Goal: Book appointment/travel/reservation

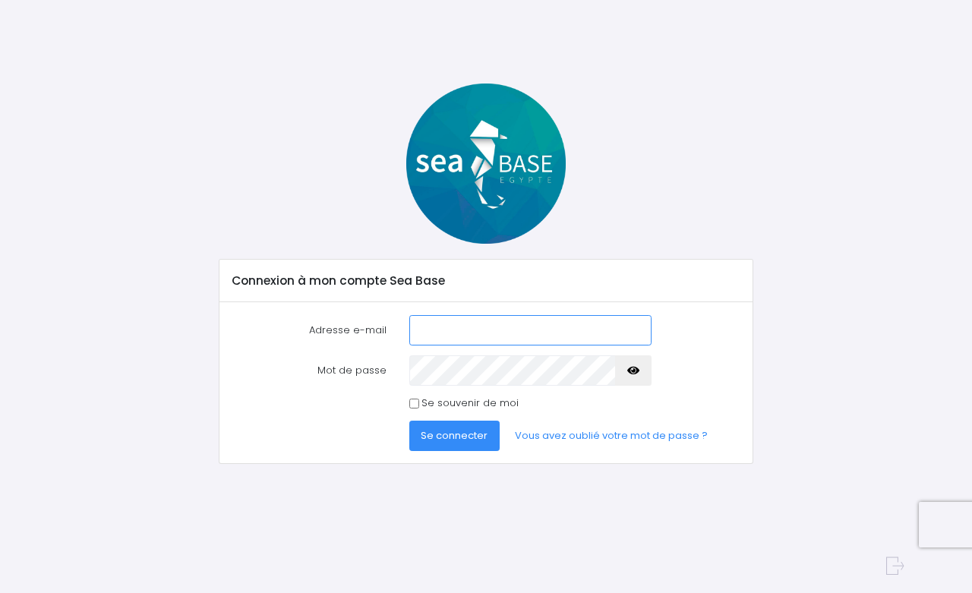
type input "[EMAIL_ADDRESS][DOMAIN_NAME]"
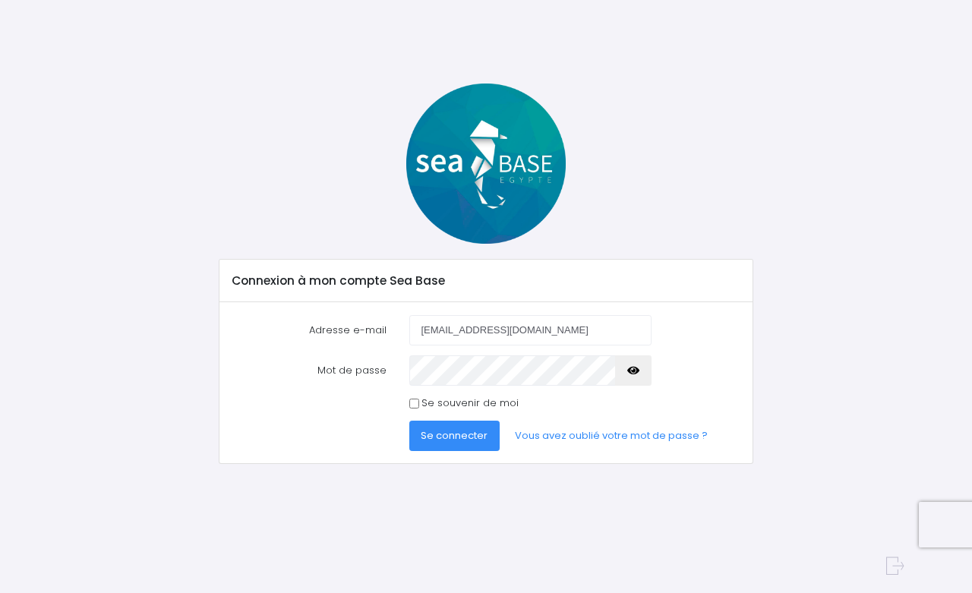
click at [462, 436] on span "Se connecter" at bounding box center [454, 435] width 67 height 14
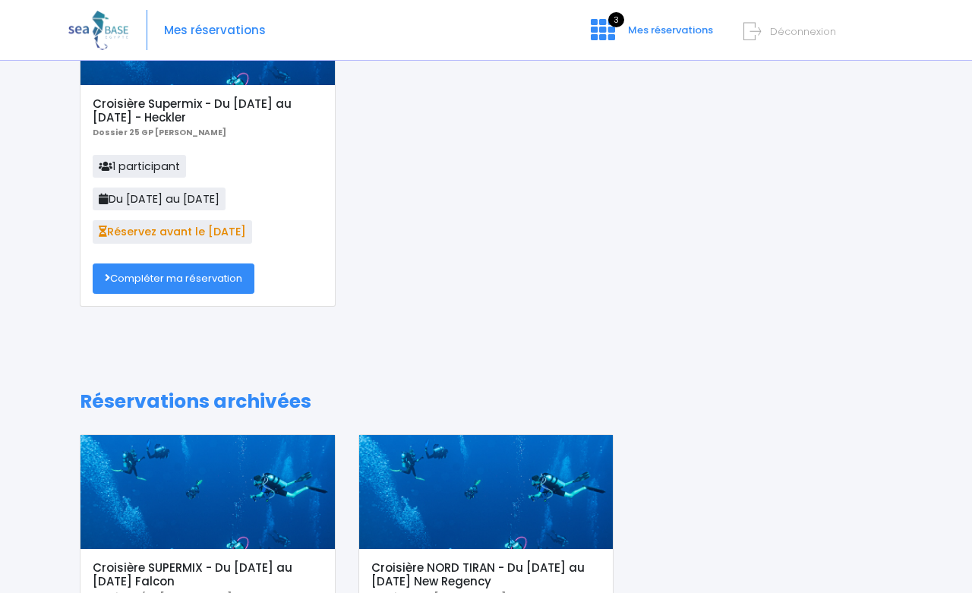
scroll to position [165, 0]
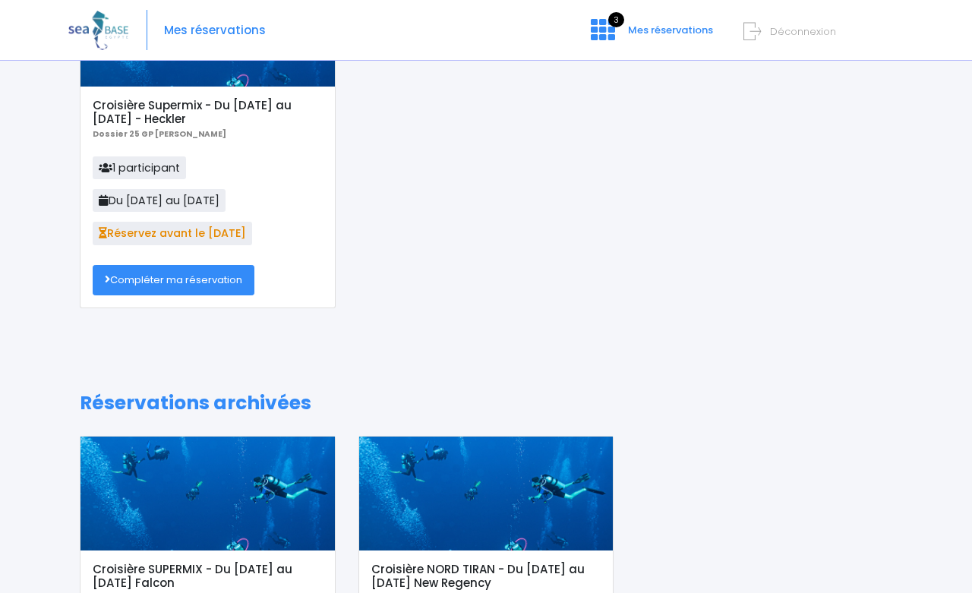
click at [174, 277] on link "Compléter ma réservation" at bounding box center [174, 280] width 162 height 30
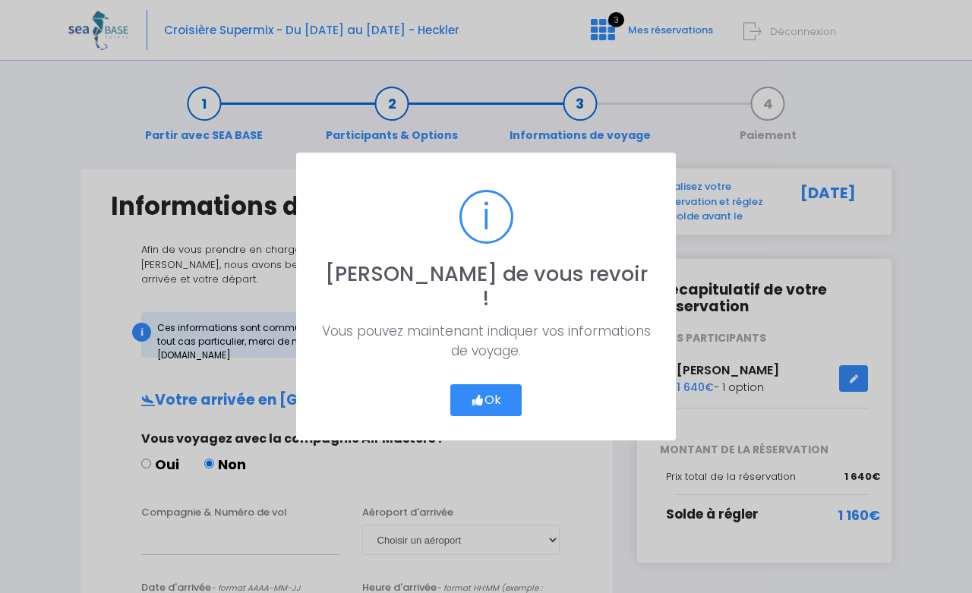
click at [501, 388] on button "Ok" at bounding box center [485, 400] width 71 height 32
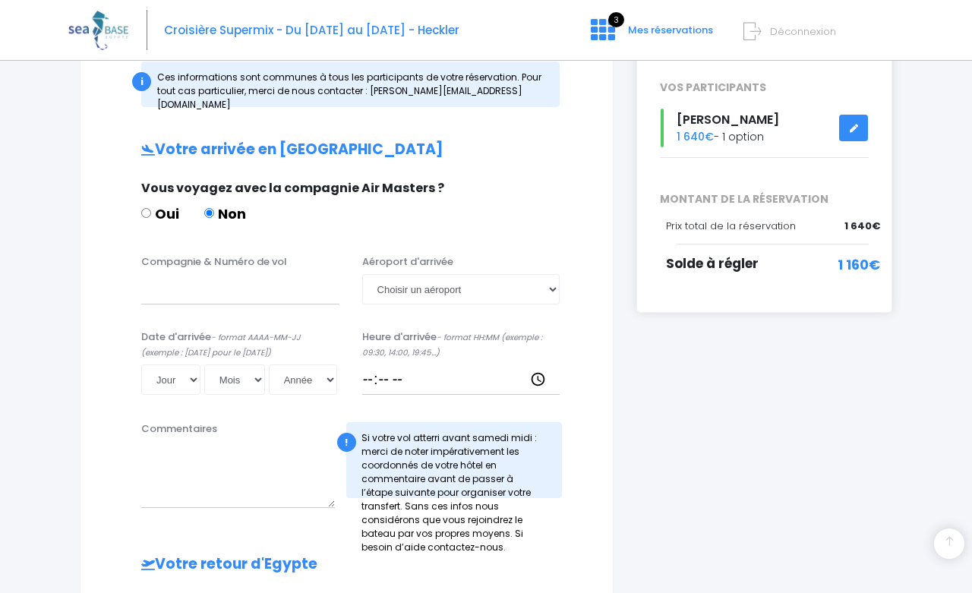
scroll to position [260, 0]
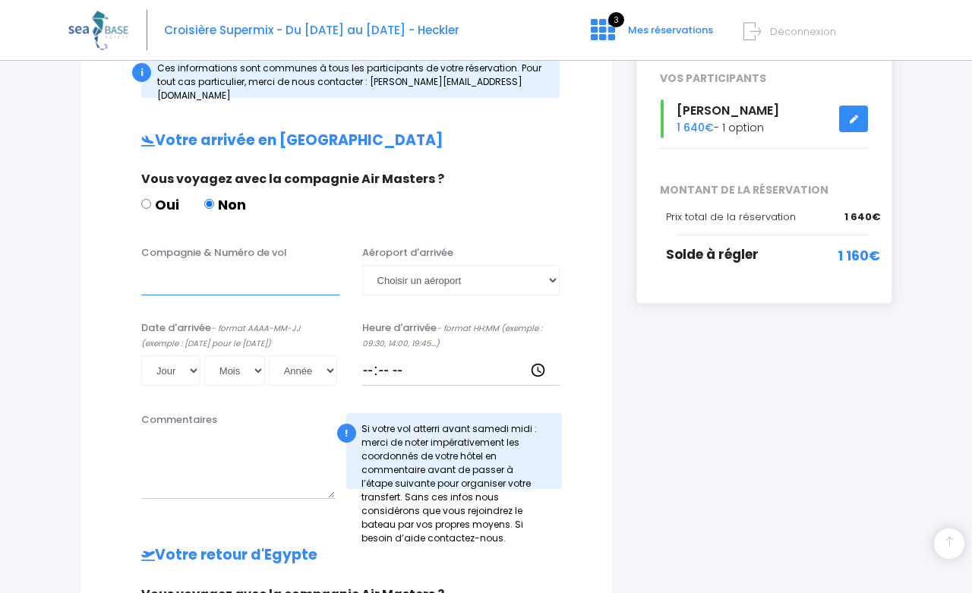
click at [189, 267] on input "Compagnie & Numéro de vol" at bounding box center [240, 280] width 198 height 30
click at [222, 269] on input "Compagnie & Numéro de vol" at bounding box center [240, 280] width 198 height 30
type input "TO8062"
select select "Hurghada"
select select "08"
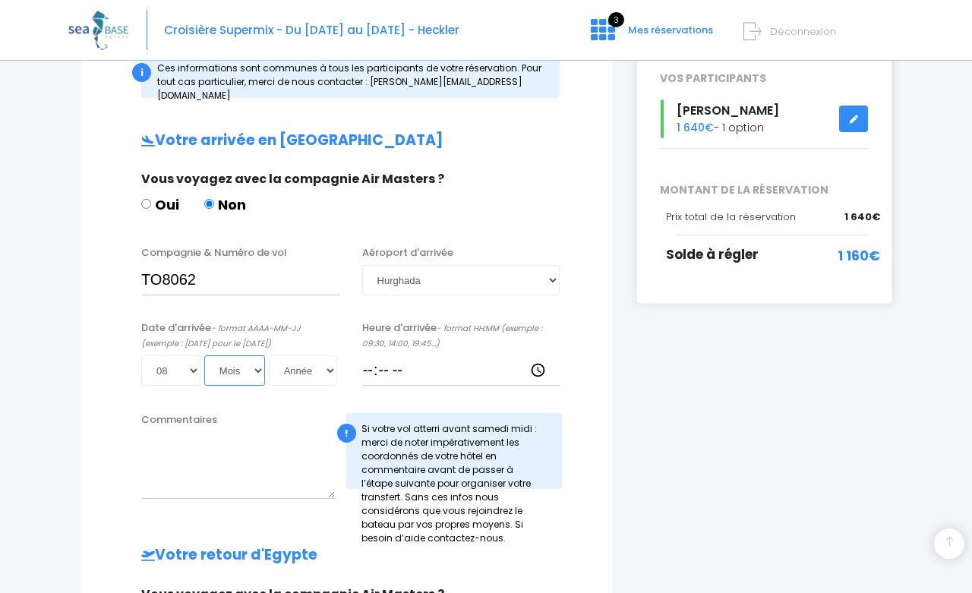
select select "11"
select select "2025"
type input "2025-11-08"
click at [412, 355] on input "Heure d'arrivée - format HH:MM (exemple : 09:30, 14:00, 19:45...)" at bounding box center [461, 370] width 198 height 30
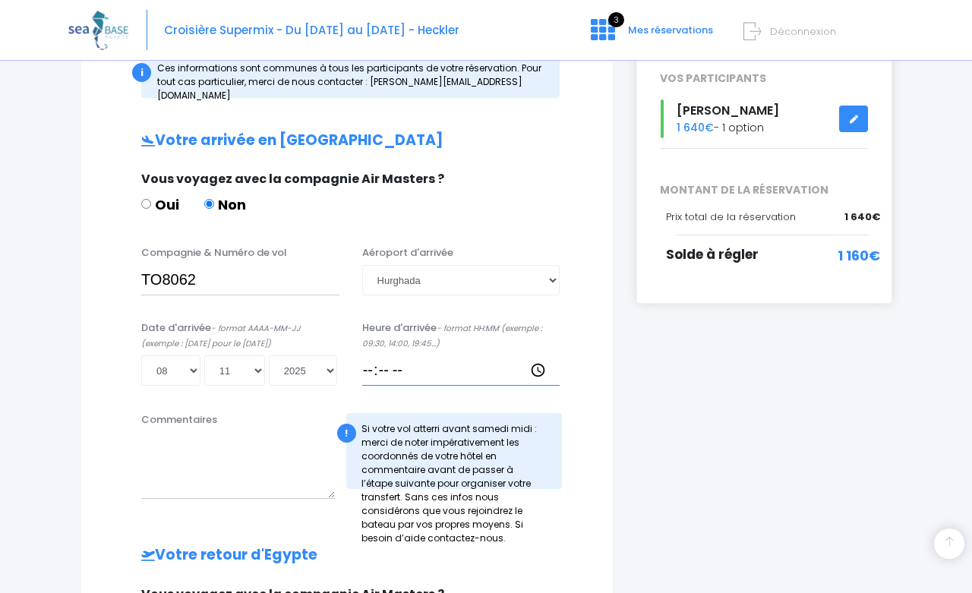
click at [411, 361] on input "Heure d'arrivée - format HH:MM (exemple : 09:30, 14:00, 19:45...)" at bounding box center [461, 370] width 198 height 30
click at [402, 356] on input "Heure d'arrivée - format HH:MM (exemple : 09:30, 14:00, 19:45...)" at bounding box center [461, 370] width 198 height 30
type input "14:45"
click at [261, 434] on textarea "Commentaires" at bounding box center [238, 465] width 194 height 67
click at [242, 458] on textarea "Commentaires" at bounding box center [238, 465] width 194 height 67
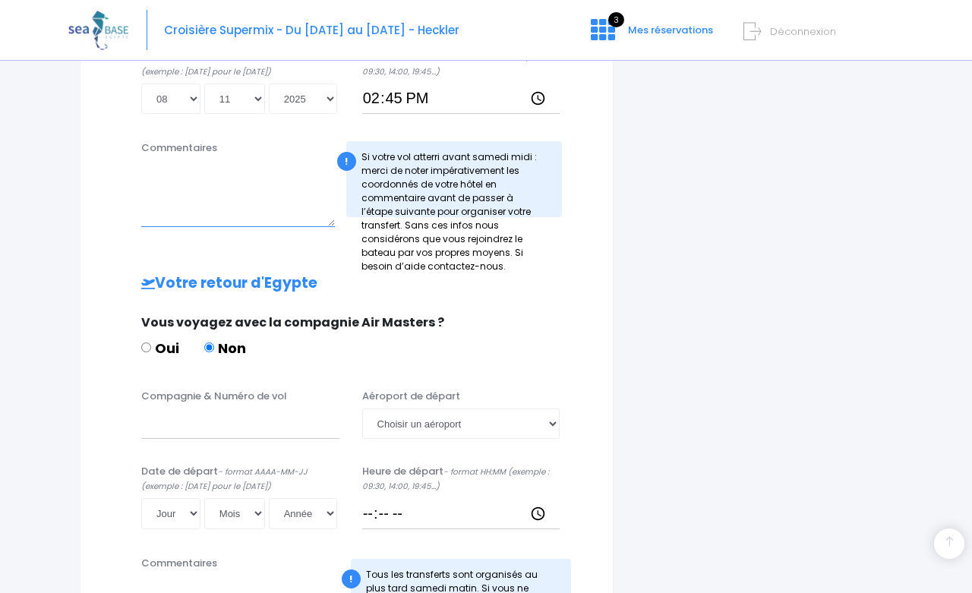
scroll to position [538, 0]
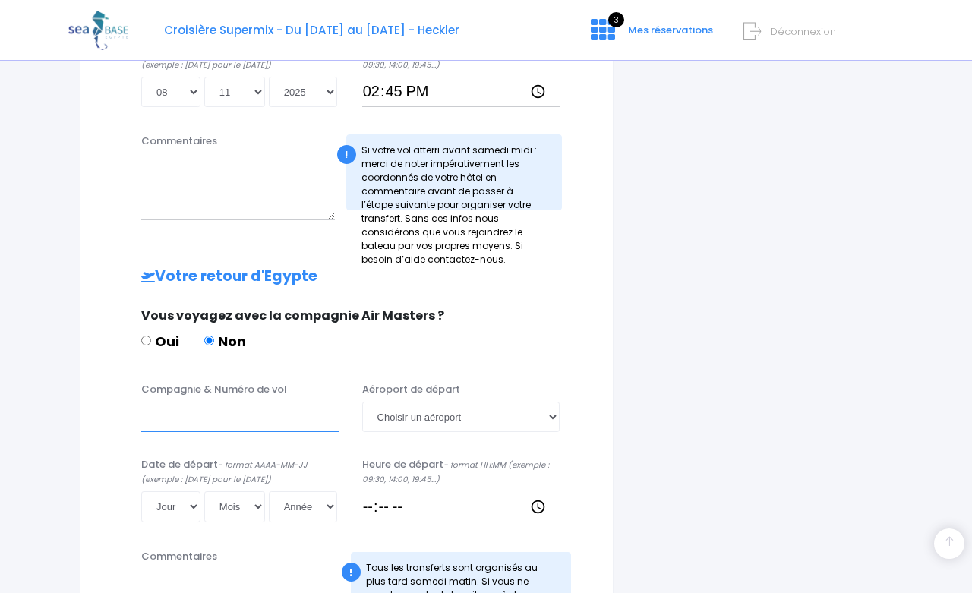
click at [212, 407] on input "Compagnie & Numéro de vol" at bounding box center [240, 417] width 198 height 30
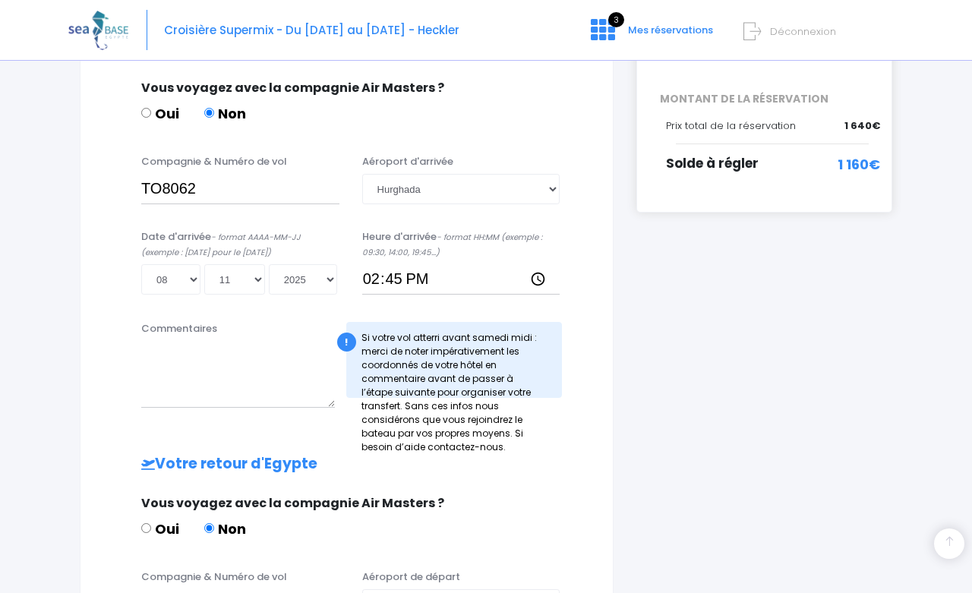
scroll to position [319, 0]
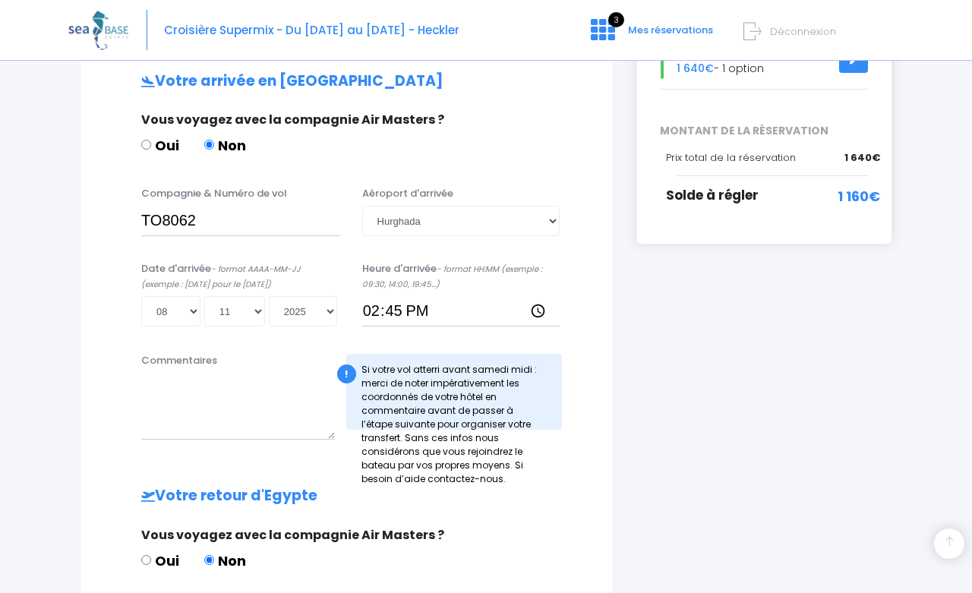
type input "TO8063"
click at [144, 207] on input "TO8062" at bounding box center [240, 221] width 198 height 30
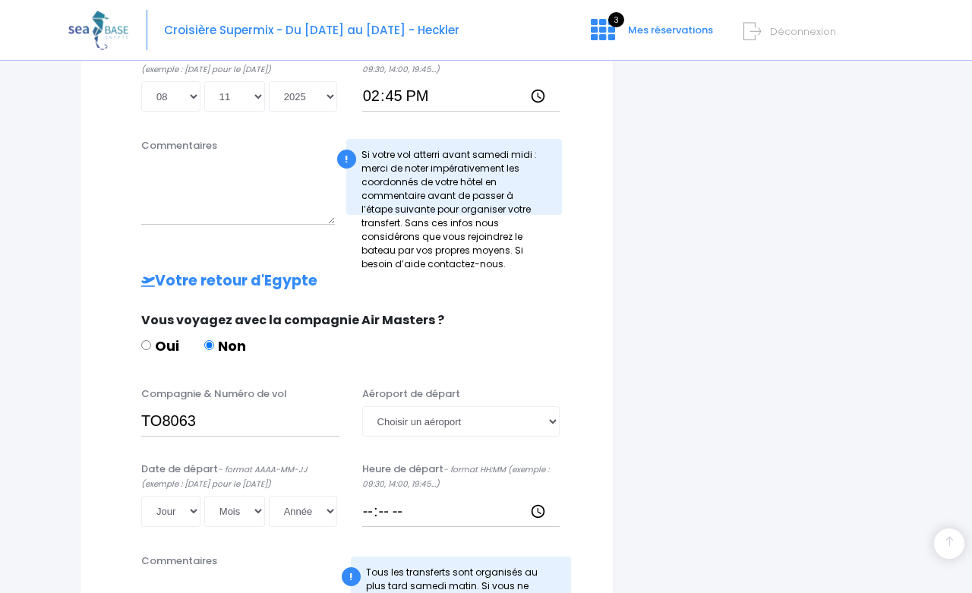
scroll to position [540, 0]
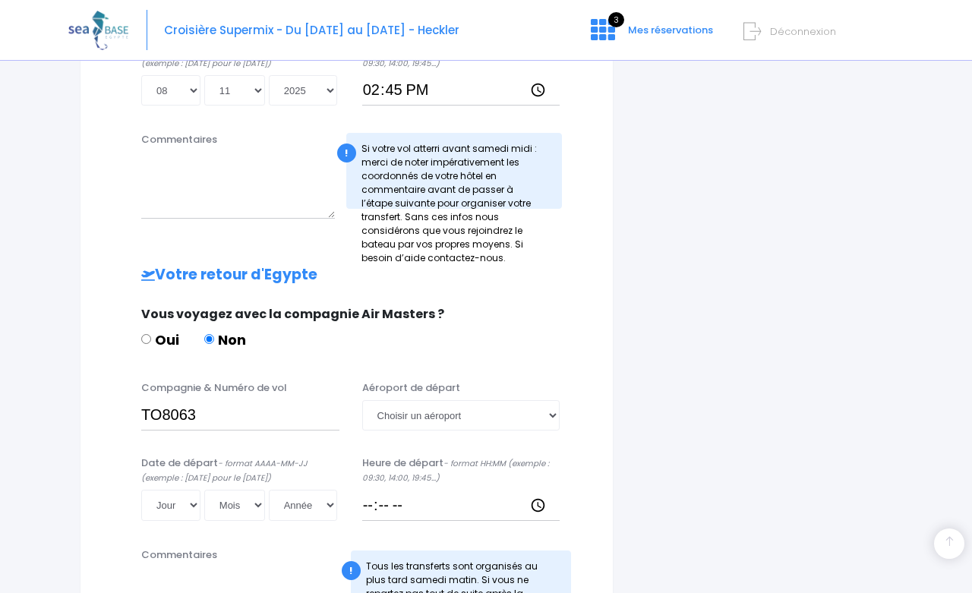
type input "Transavia TO8062"
click at [144, 400] on input "TO8063" at bounding box center [240, 415] width 198 height 30
type input "Transavia TO8063"
select select "Hurghada"
select select "15"
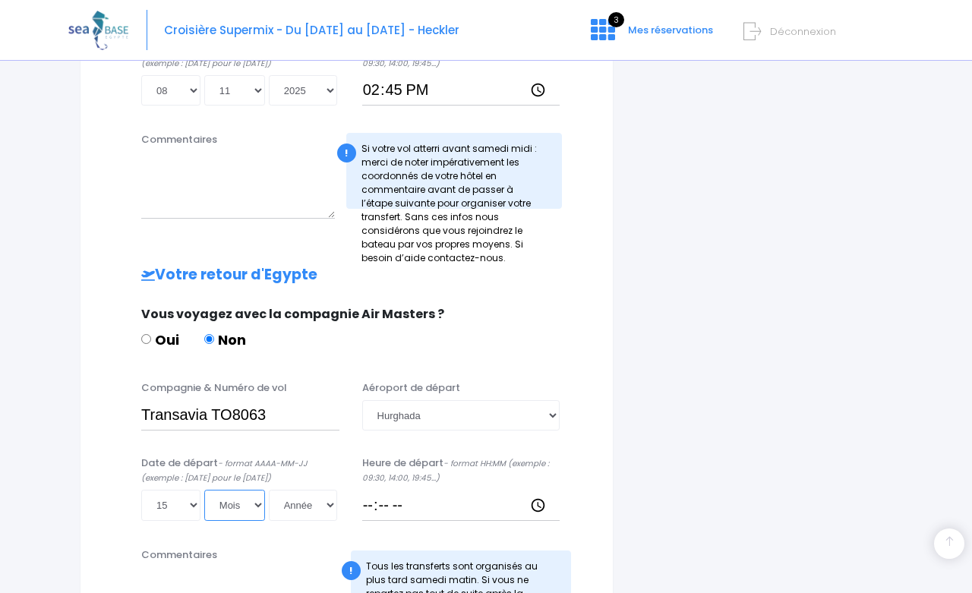
select select "11"
select select "2025"
type input "2025-11-15"
click at [376, 493] on input "Heure de départ - format HH:MM (exemple : 09:30, 14:00, 19:45...)" at bounding box center [461, 505] width 198 height 30
click at [253, 518] on div "Votre arrivée en Egypte Vous voyagez avec la compagnie Air Masters ? Oui Non Co…" at bounding box center [346, 248] width 471 height 792
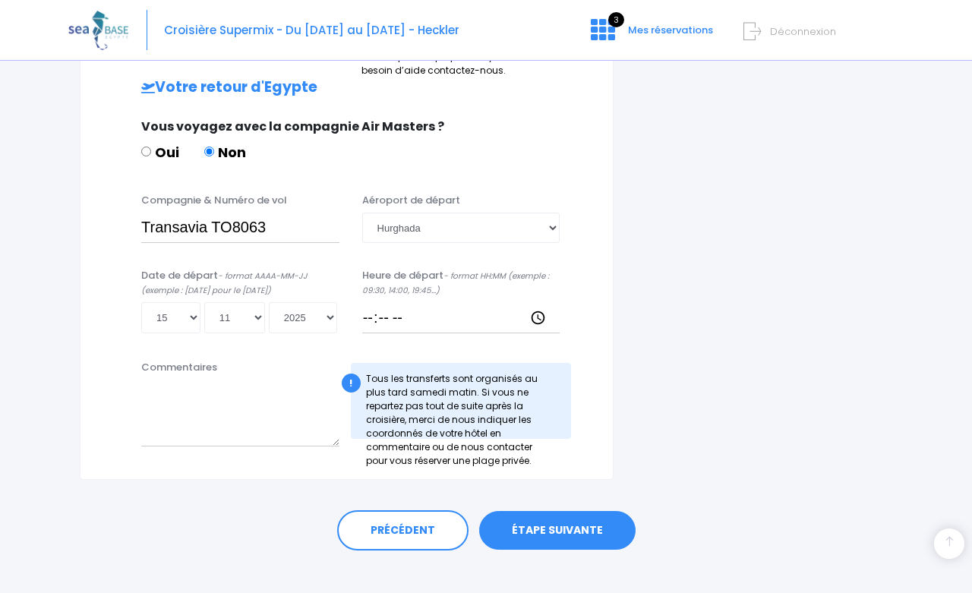
scroll to position [726, 0]
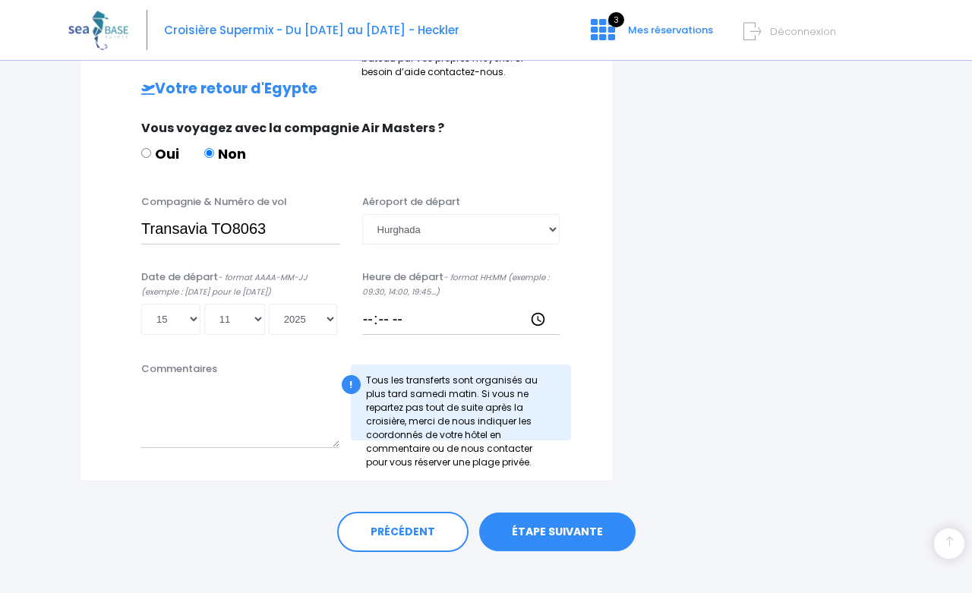
click at [542, 512] on link "ÉTAPE SUIVANTE" at bounding box center [557, 531] width 156 height 39
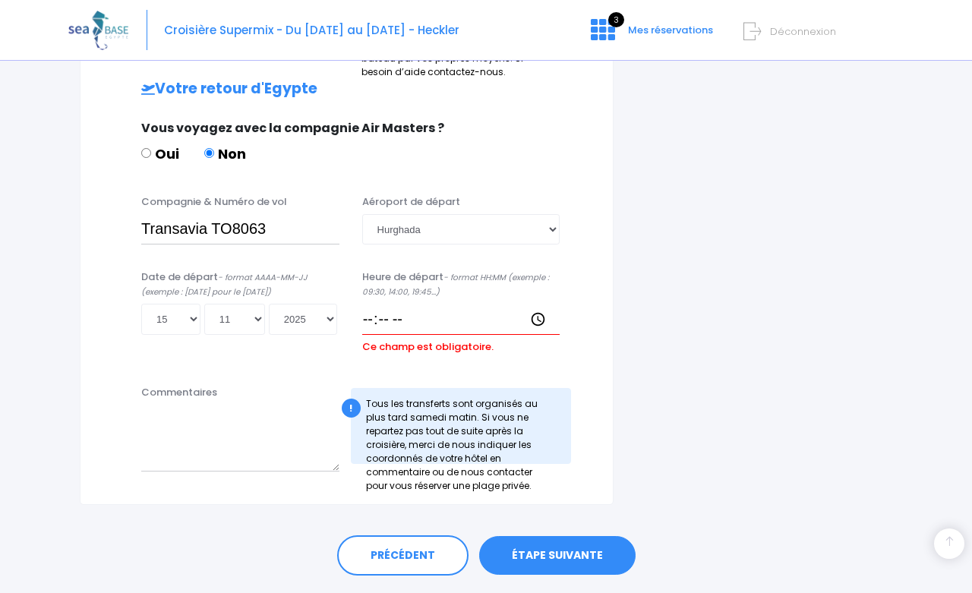
scroll to position [748, 0]
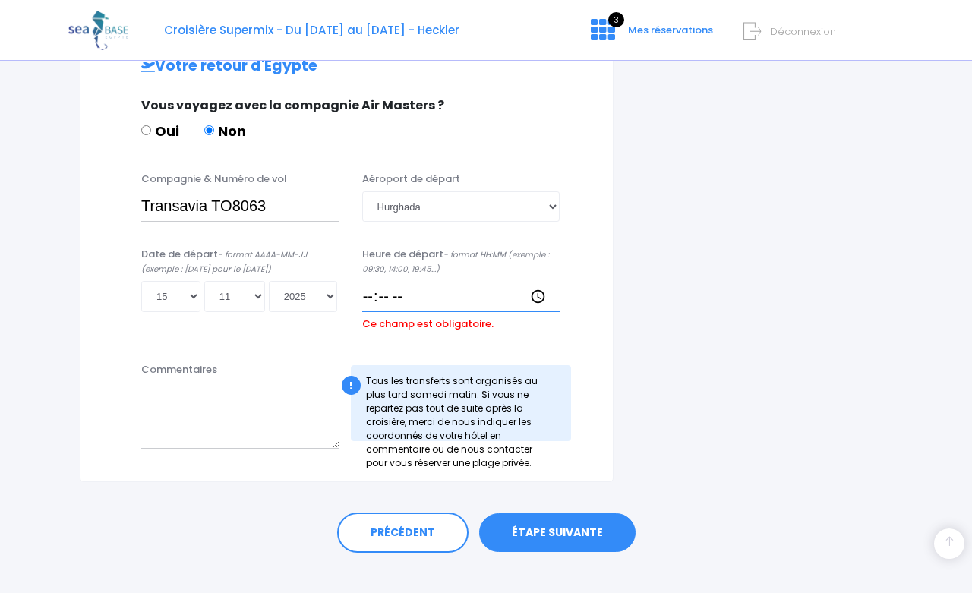
click at [407, 283] on input "Heure de départ - format HH:MM (exemple : 09:30, 14:00, 19:45...)" at bounding box center [461, 296] width 198 height 30
click at [406, 282] on input "Heure de départ - format HH:MM (exemple : 09:30, 14:00, 19:45...)" at bounding box center [461, 296] width 198 height 30
click at [404, 281] on input "Heure de départ - format HH:MM (exemple : 09:30, 14:00, 19:45...)" at bounding box center [461, 296] width 198 height 30
click at [408, 281] on input "Heure de départ - format HH:MM (exemple : 09:30, 14:00, 19:45...)" at bounding box center [461, 296] width 198 height 30
click at [405, 281] on input "Heure de départ - format HH:MM (exemple : 09:30, 14:00, 19:45...)" at bounding box center [461, 296] width 198 height 30
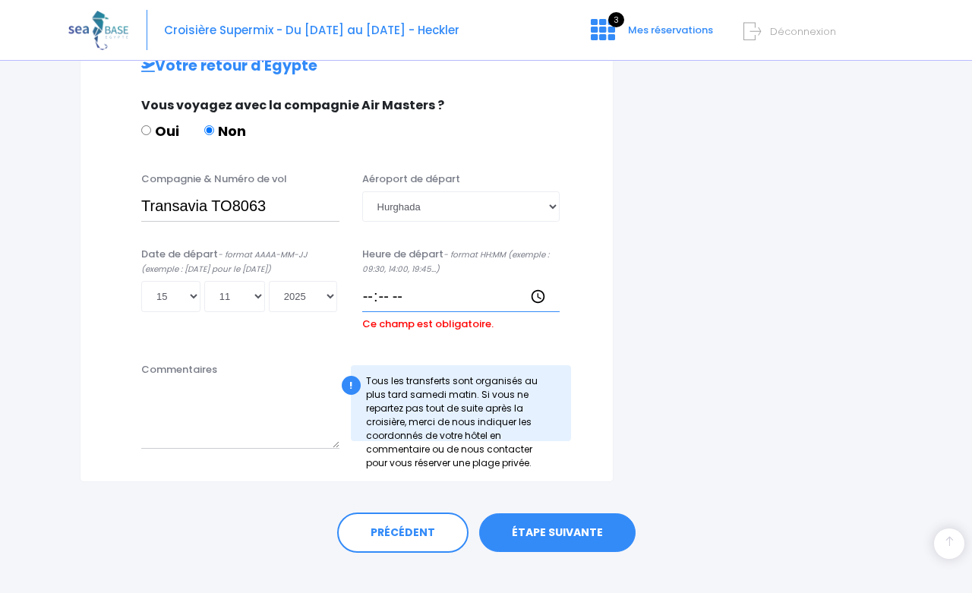
click at [405, 281] on input "Heure de départ - format HH:MM (exemple : 09:30, 14:00, 19:45...)" at bounding box center [461, 296] width 198 height 30
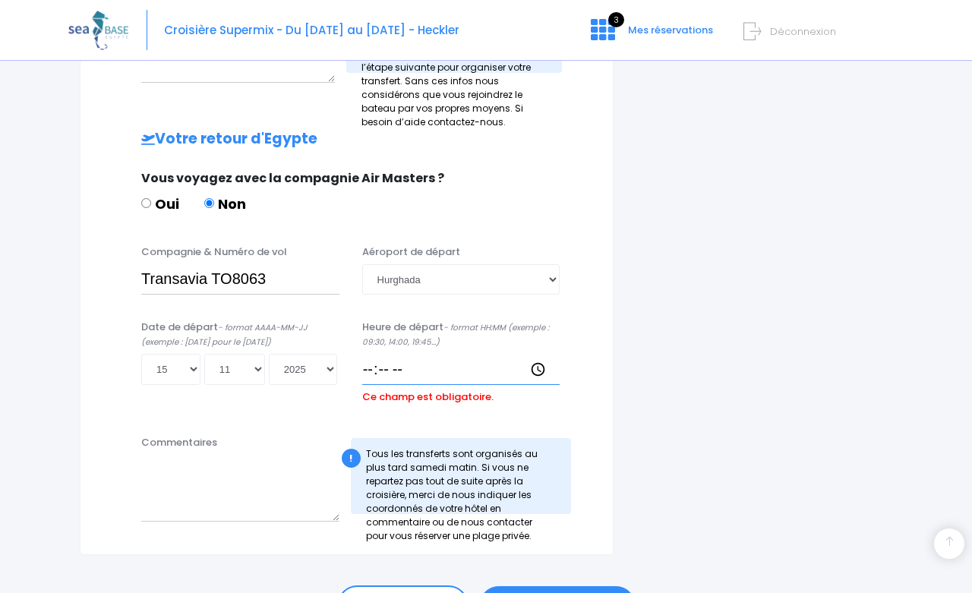
scroll to position [673, 0]
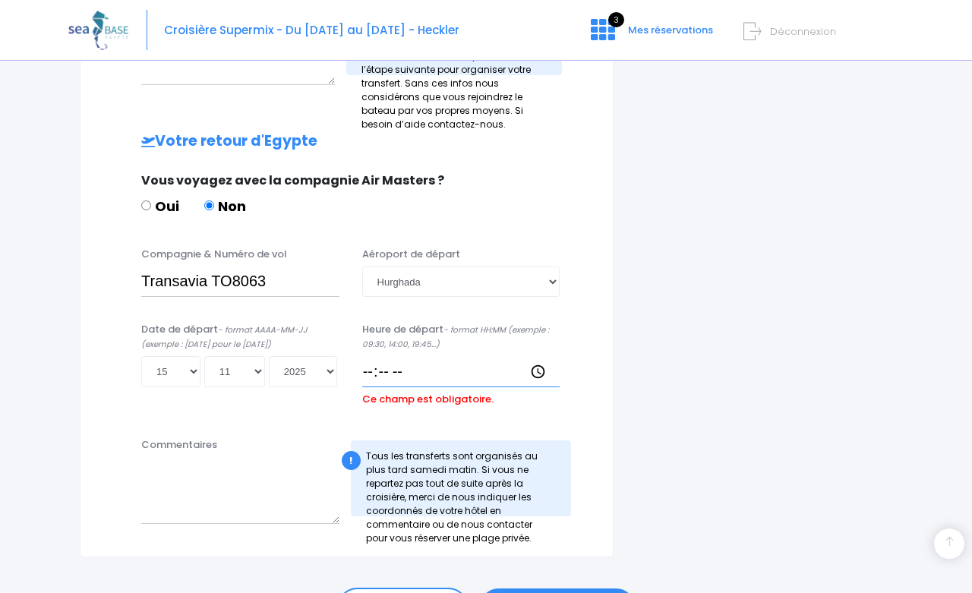
click at [374, 362] on input "Heure de départ - format HH:MM (exemple : 09:30, 14:00, 19:45...)" at bounding box center [461, 371] width 198 height 30
click at [404, 357] on input "Heure de départ - format HH:MM (exemple : 09:30, 14:00, 19:45...)" at bounding box center [461, 371] width 198 height 30
click at [395, 356] on input "Heure de départ - format HH:MM (exemple : 09:30, 14:00, 19:45...)" at bounding box center [461, 371] width 198 height 30
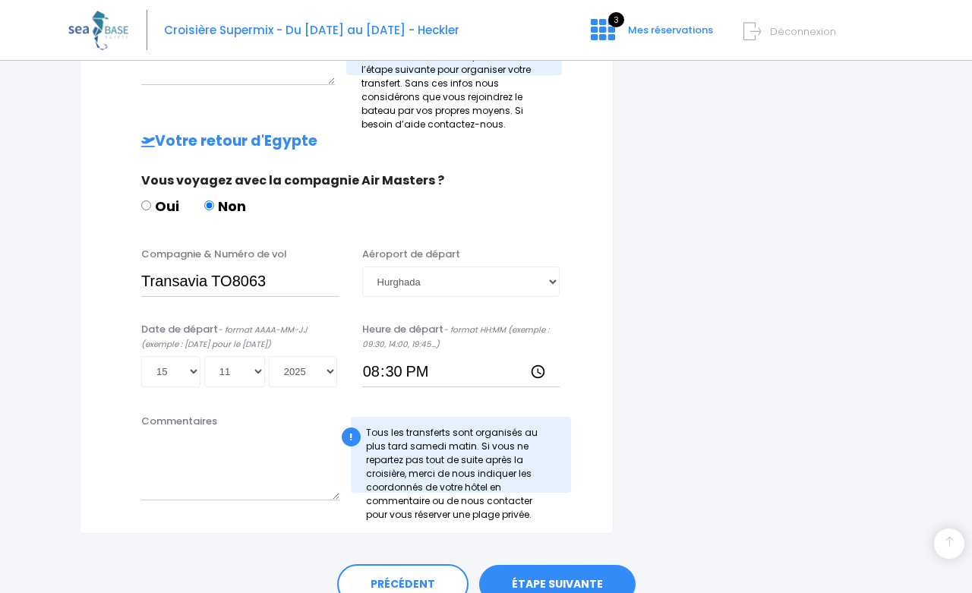
type input "20:30"
click at [493, 388] on div "Votre arrivée en Egypte Vous voyagez avec la compagnie Air Masters ? Oui Non Co…" at bounding box center [346, 114] width 471 height 792
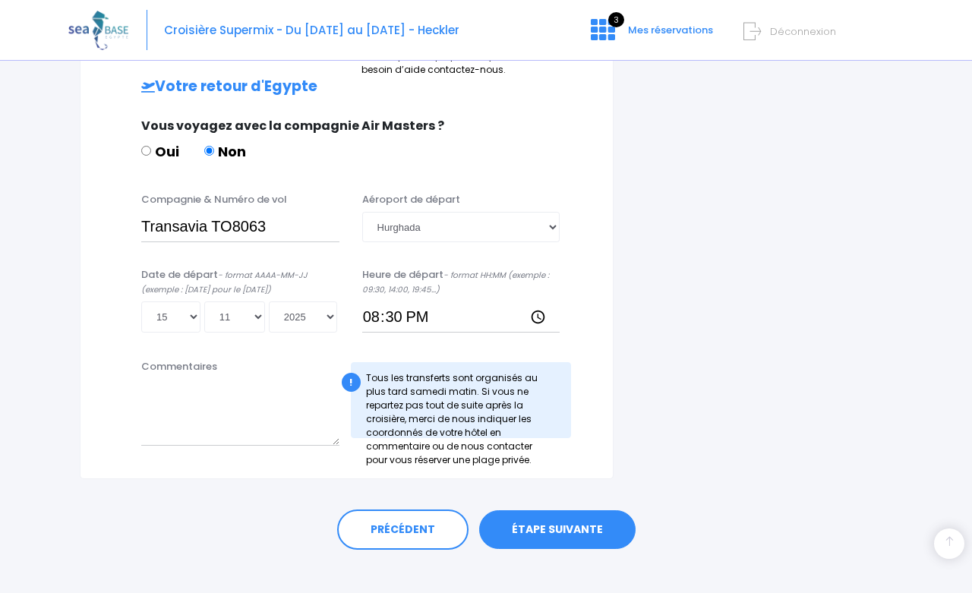
scroll to position [726, 0]
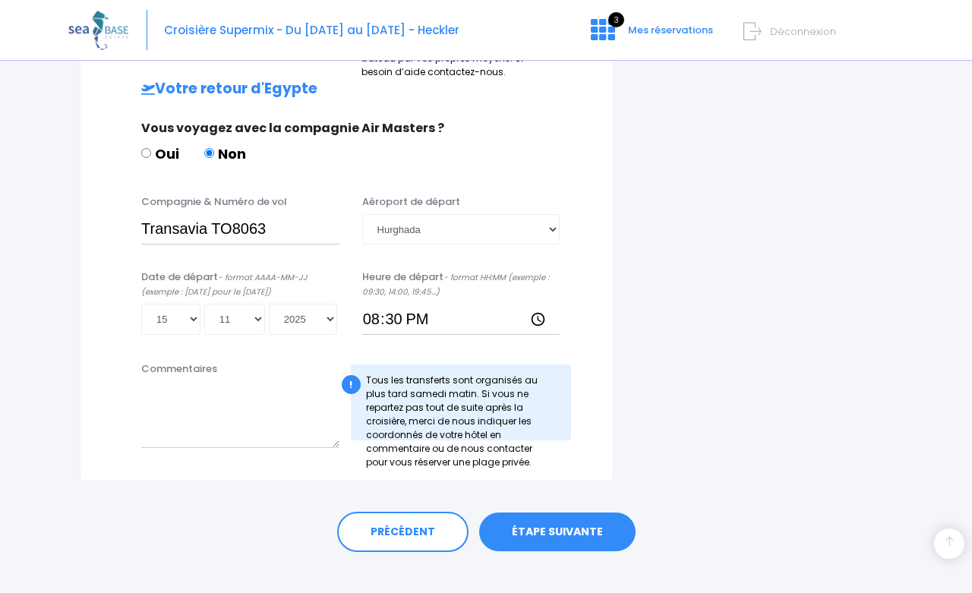
click at [566, 512] on link "ÉTAPE SUIVANTE" at bounding box center [557, 531] width 156 height 39
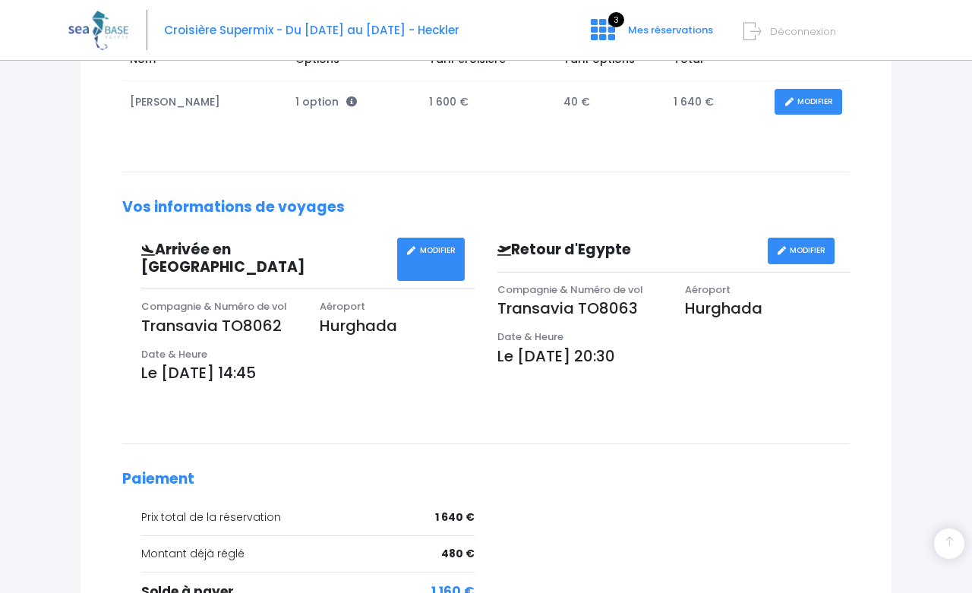
scroll to position [290, 0]
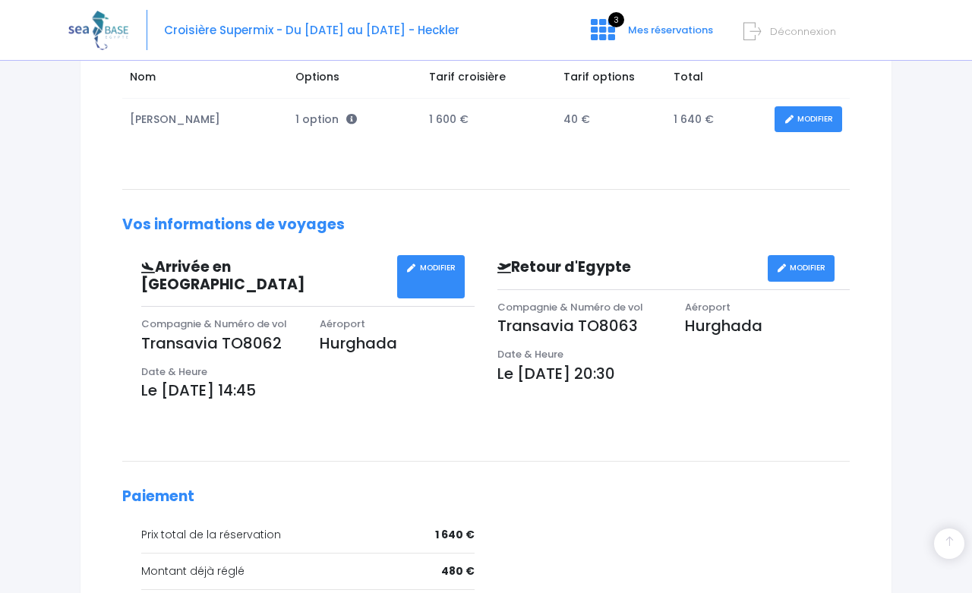
click at [796, 266] on link "MODIFIER" at bounding box center [801, 268] width 68 height 27
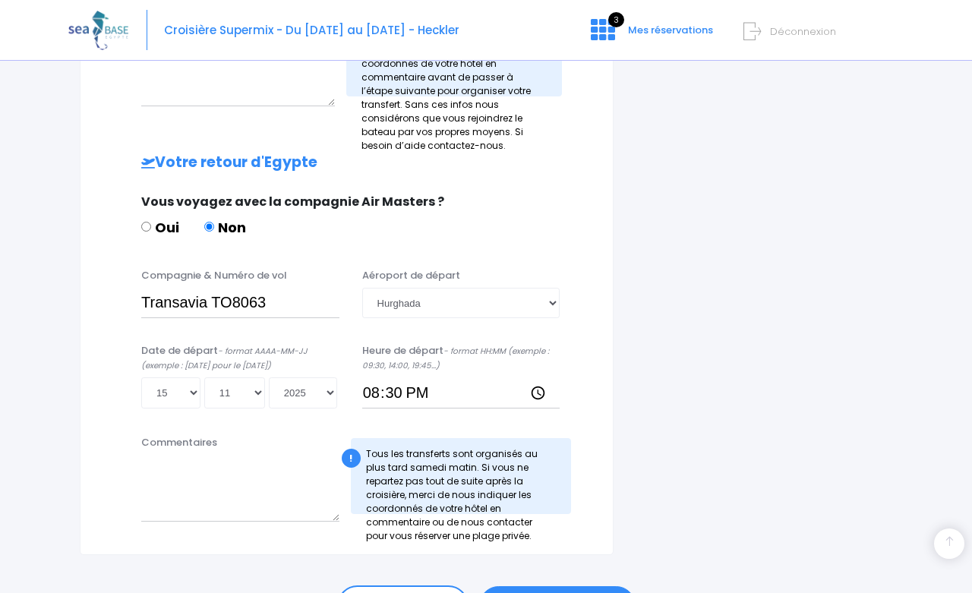
scroll to position [658, 0]
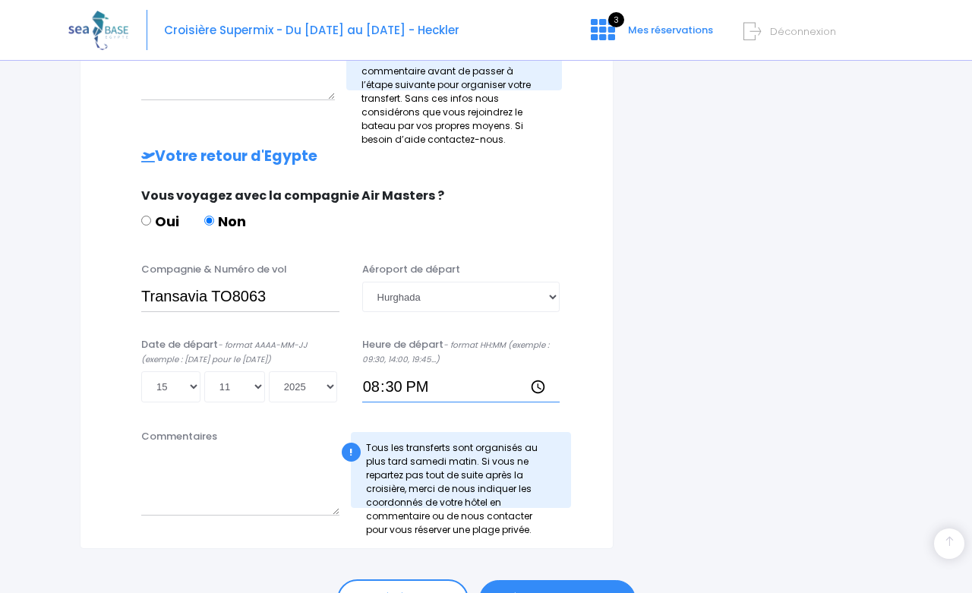
click at [377, 374] on input "20:30" at bounding box center [461, 386] width 198 height 30
click at [400, 371] on input "15:30" at bounding box center [461, 386] width 198 height 30
type input "15:40"
click at [583, 397] on div "Informations de voyage Afin de vous prendre en charge à votre arrivée à Hurghad…" at bounding box center [347, 29] width 534 height 1039
click at [545, 580] on link "ÉTAPE SUIVANTE" at bounding box center [557, 599] width 156 height 39
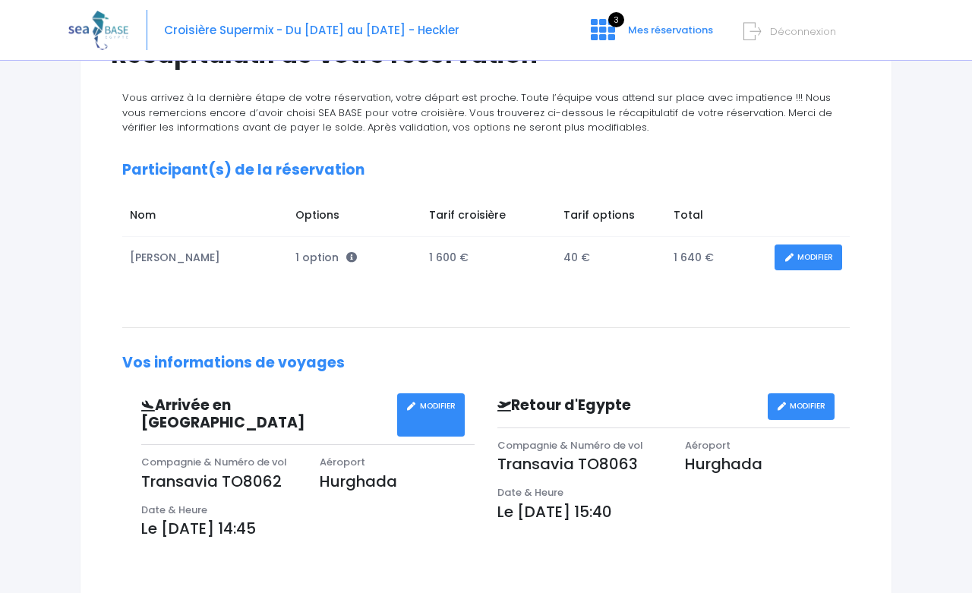
scroll to position [157, 0]
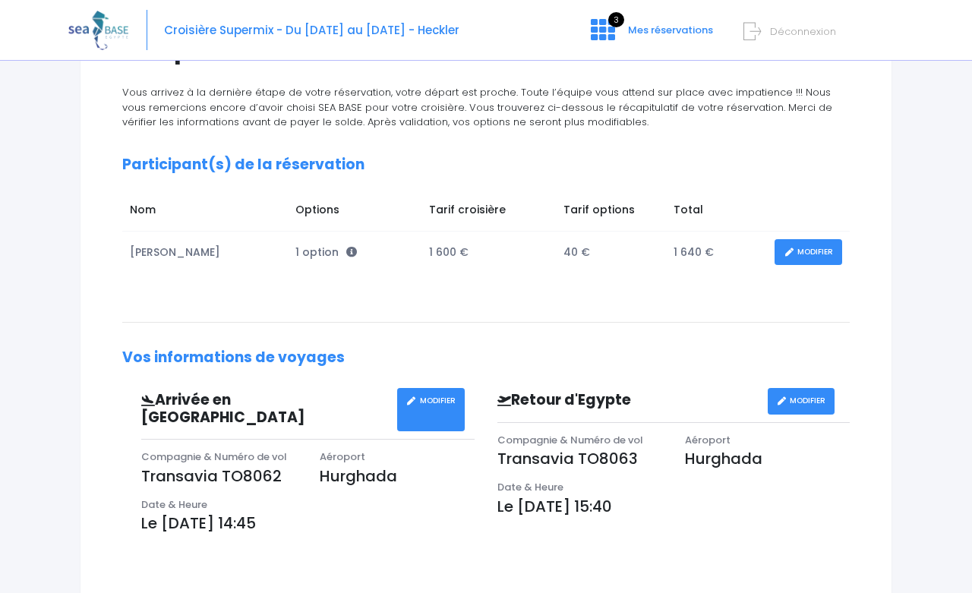
click at [805, 251] on link "MODIFIER" at bounding box center [808, 252] width 68 height 27
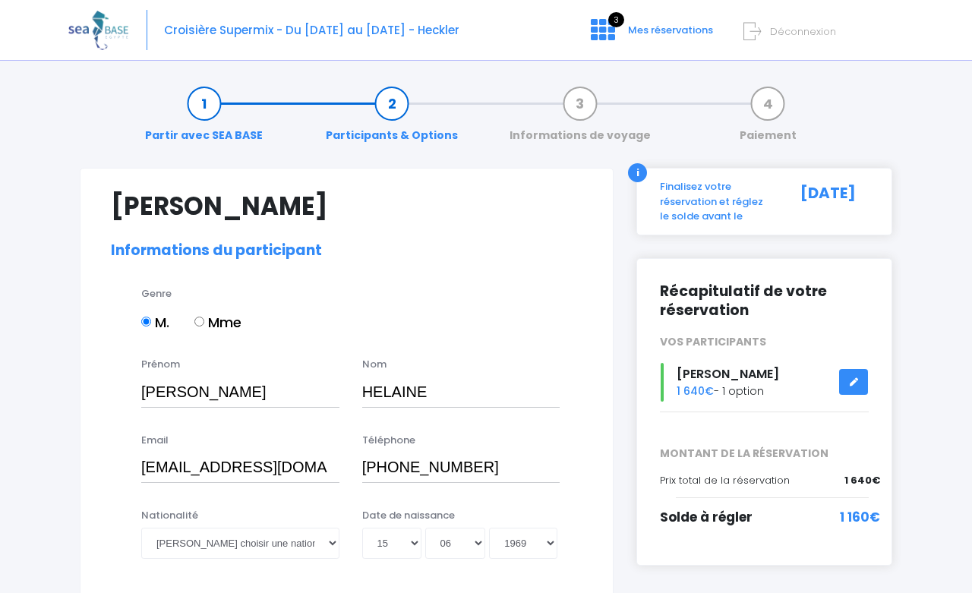
select select "MF1"
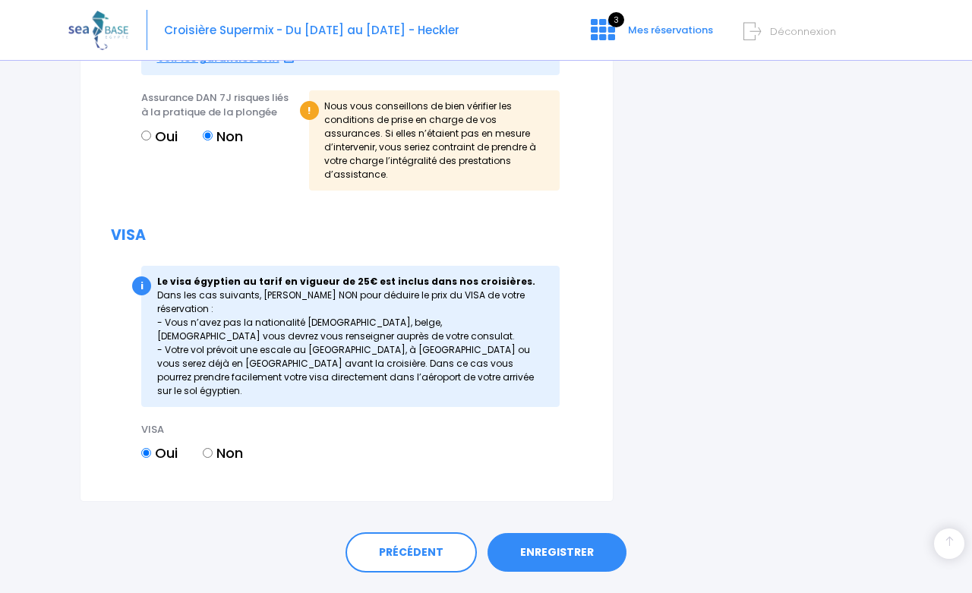
scroll to position [1803, 0]
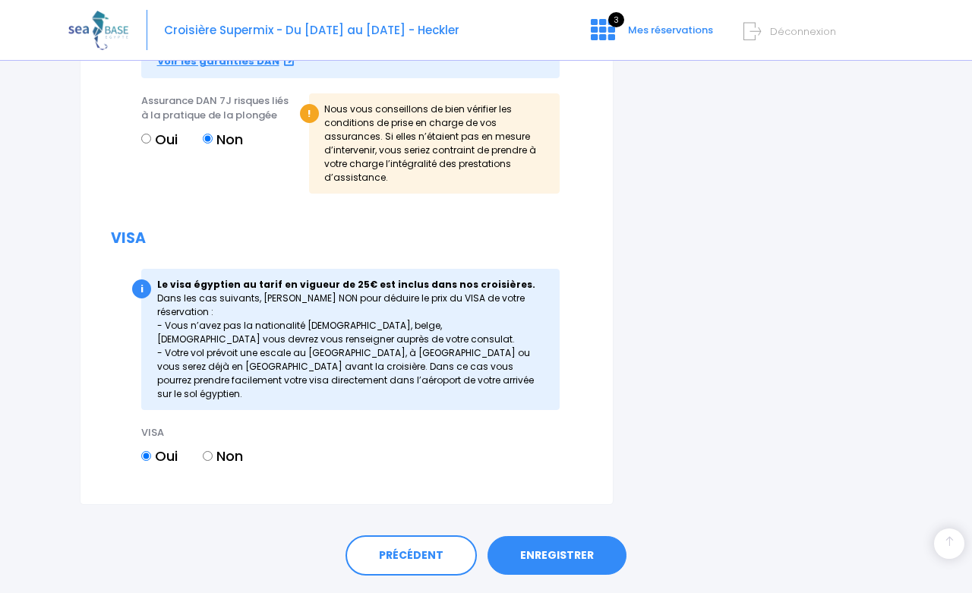
click at [541, 536] on link "ENREGISTRER" at bounding box center [556, 555] width 139 height 39
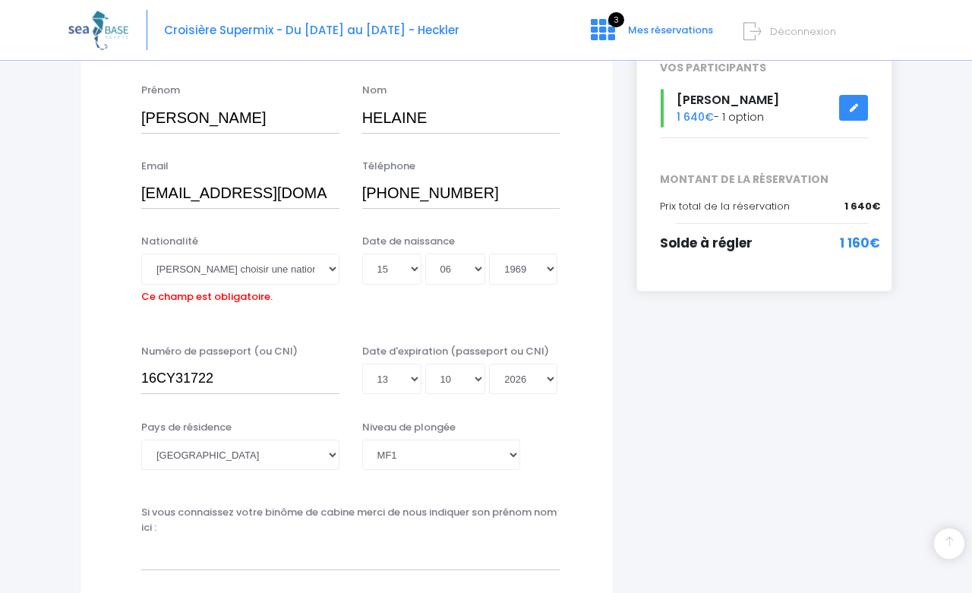
scroll to position [268, 0]
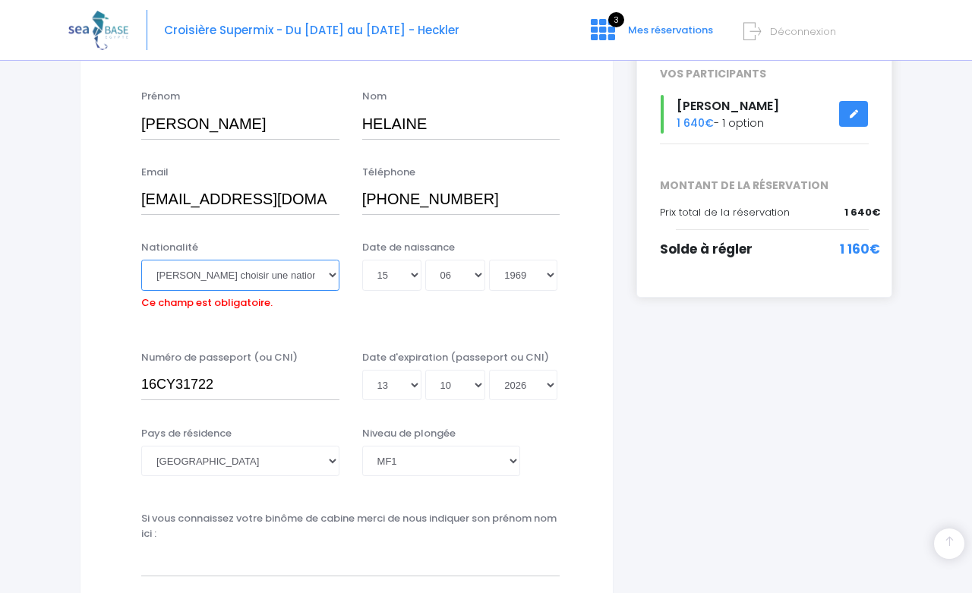
select select "Française"
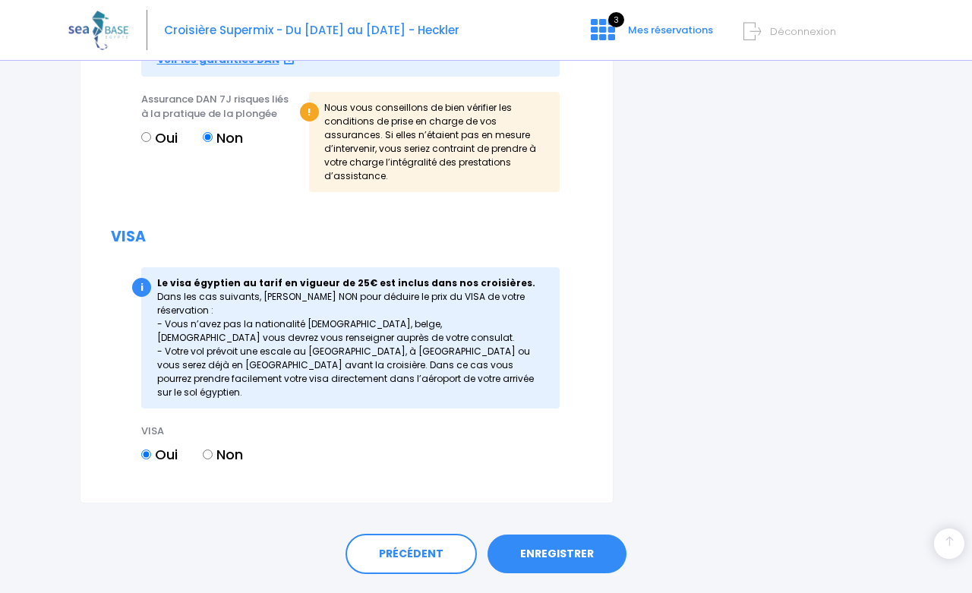
scroll to position [1803, 0]
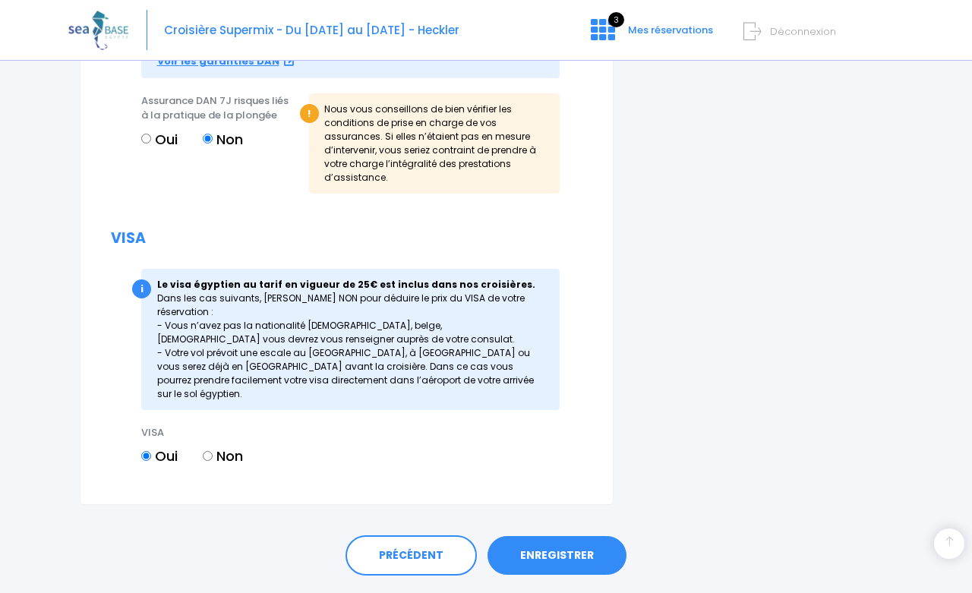
click at [543, 536] on link "ENREGISTRER" at bounding box center [556, 555] width 139 height 39
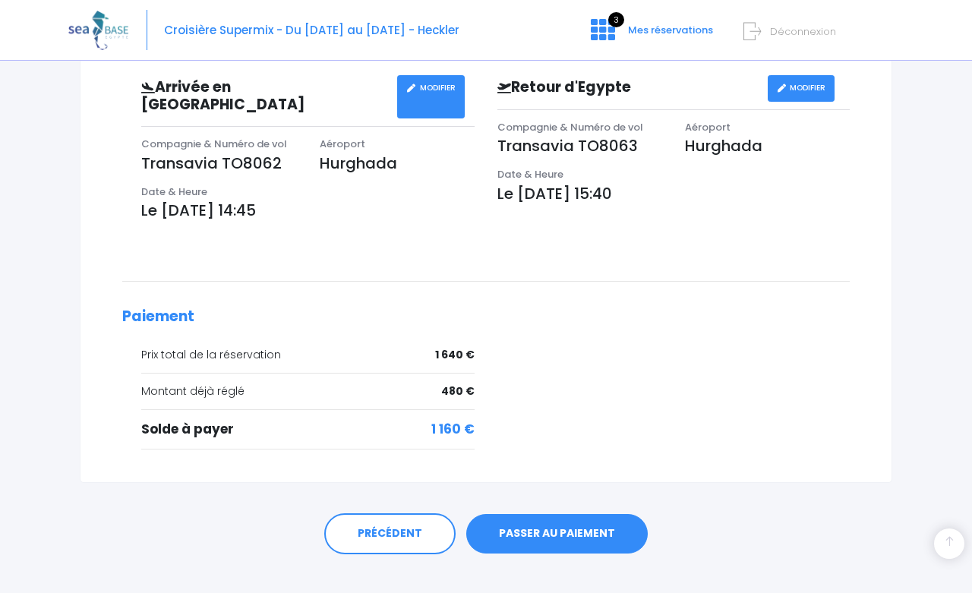
scroll to position [469, 0]
click at [537, 519] on link "PASSER AU PAIEMENT" at bounding box center [556, 534] width 181 height 39
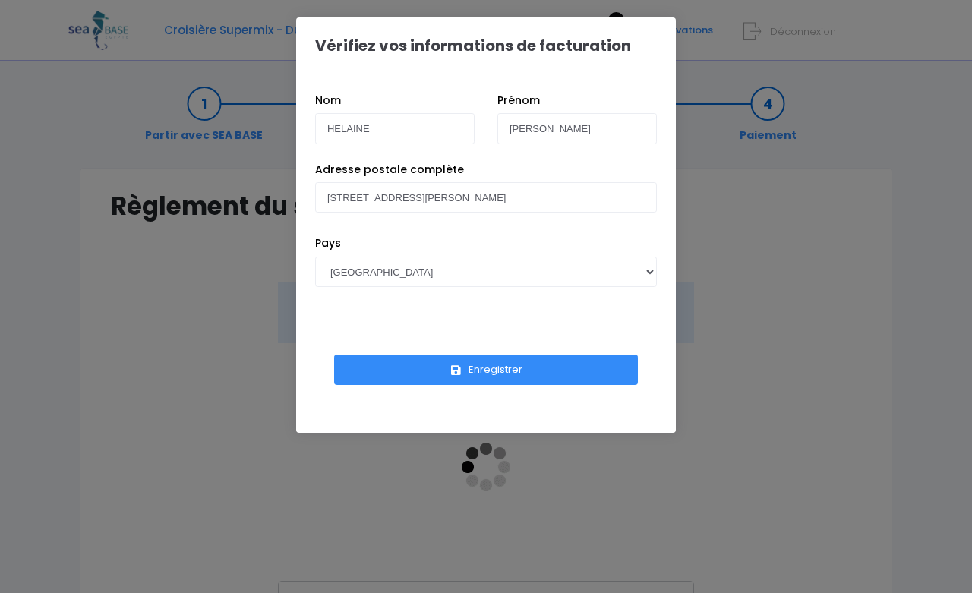
click at [496, 371] on button "Enregistrer" at bounding box center [486, 369] width 304 height 30
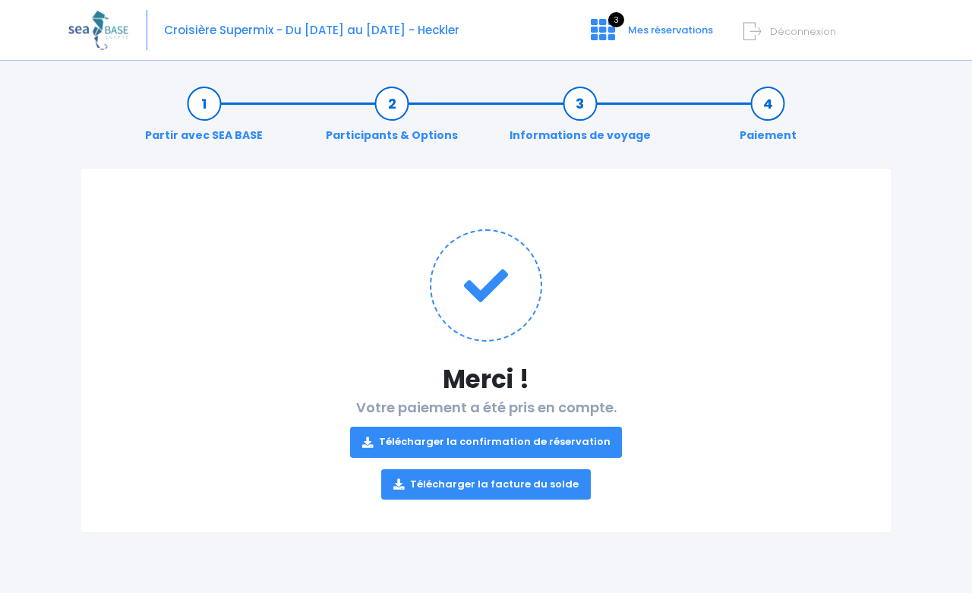
click at [450, 442] on link "Télécharger la confirmation de réservation" at bounding box center [486, 442] width 272 height 30
click at [471, 443] on link "Télécharger la confirmation de réservation" at bounding box center [486, 442] width 272 height 30
click at [455, 487] on link "Télécharger la facture du solde" at bounding box center [485, 484] width 209 height 30
